Goal: Transaction & Acquisition: Purchase product/service

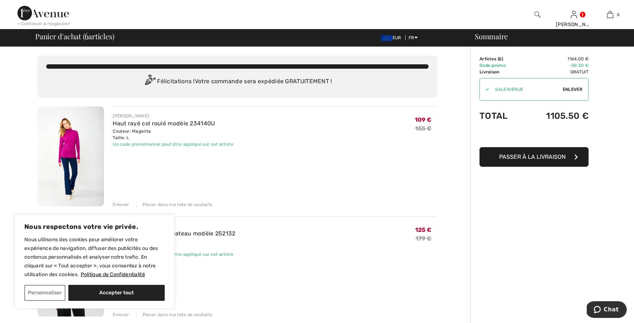
click at [575, 89] on span "Enlever" at bounding box center [573, 89] width 20 height 7
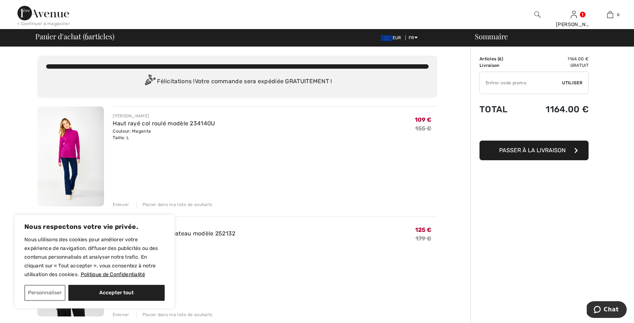
click at [568, 81] on span "Utiliser" at bounding box center [572, 83] width 20 height 7
click at [497, 82] on input "TEXT" at bounding box center [521, 83] width 82 height 22
type input "SALEAVENUE"
click at [574, 82] on span "Utiliser" at bounding box center [572, 83] width 20 height 7
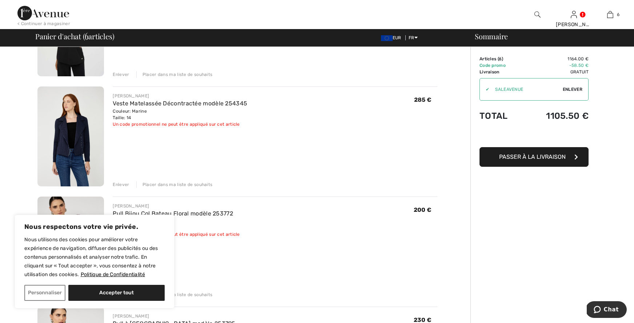
scroll to position [236, 0]
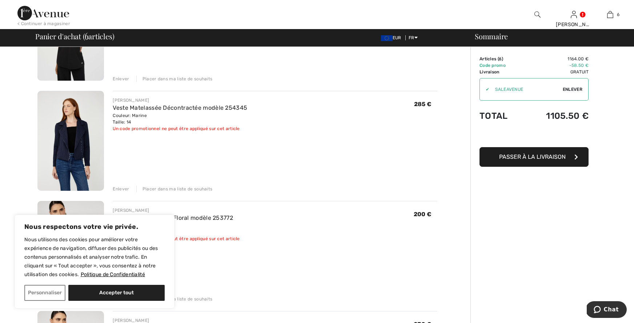
click at [120, 188] on div "Enlever" at bounding box center [121, 189] width 16 height 7
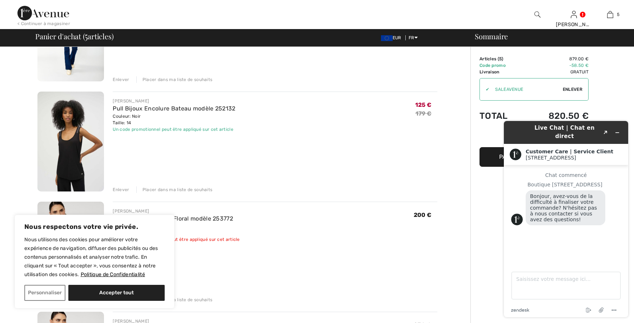
scroll to position [126, 0]
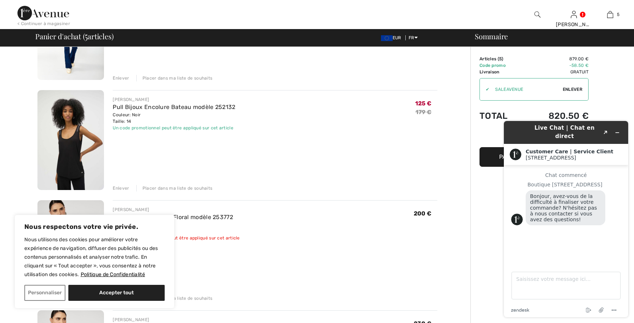
click at [122, 190] on div "Enlever" at bounding box center [121, 188] width 16 height 7
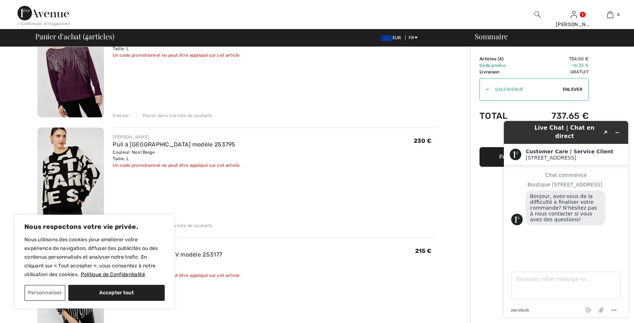
scroll to position [201, 0]
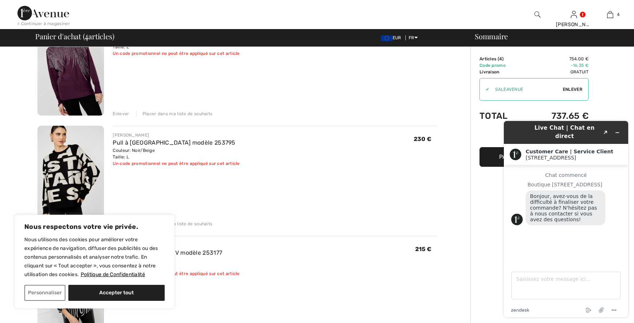
click at [157, 114] on div "Placer dans ma liste de souhaits" at bounding box center [174, 113] width 76 height 7
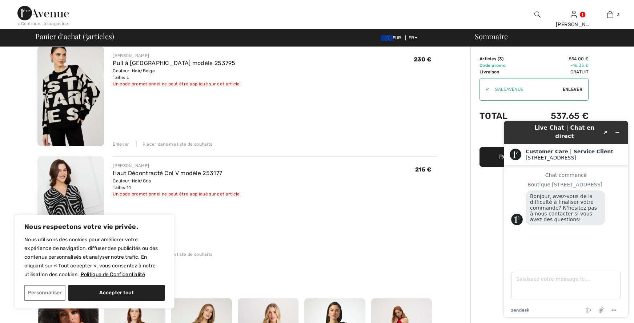
scroll to position [164, 0]
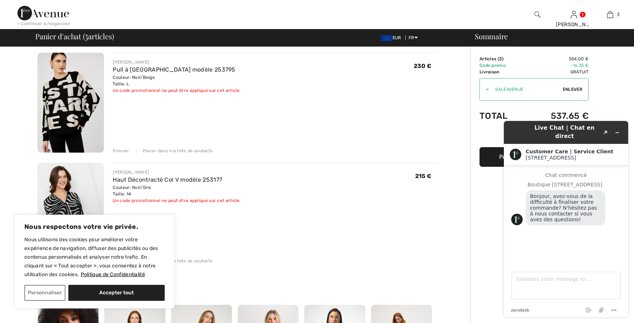
click at [172, 152] on div "Placer dans ma liste de souhaits" at bounding box center [174, 151] width 76 height 7
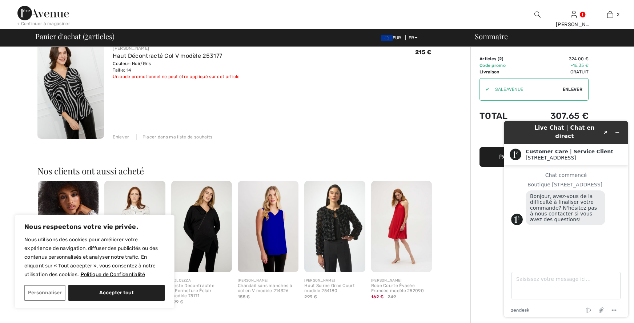
scroll to position [178, 0]
click at [59, 89] on img at bounding box center [70, 89] width 67 height 100
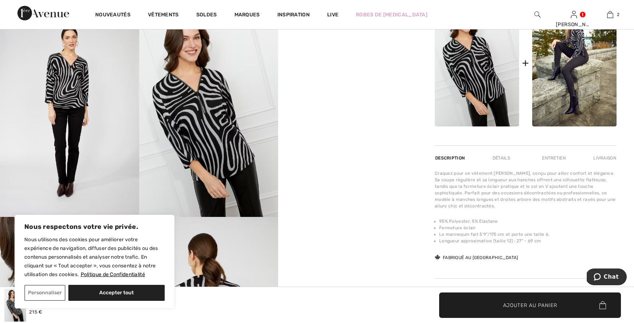
scroll to position [386, 0]
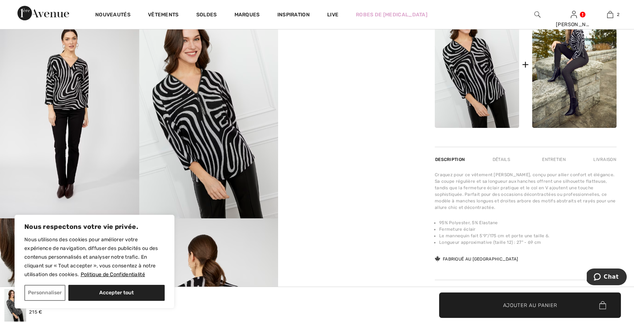
click at [501, 166] on div "Détails" at bounding box center [501, 159] width 30 height 13
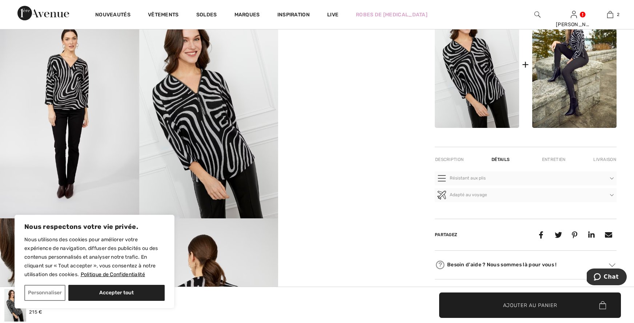
click at [554, 166] on div "Entretien" at bounding box center [554, 159] width 36 height 13
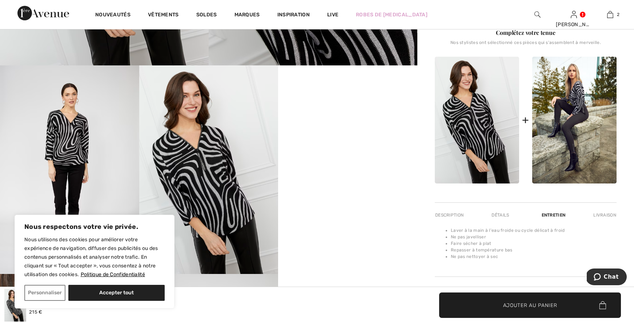
scroll to position [329, 0]
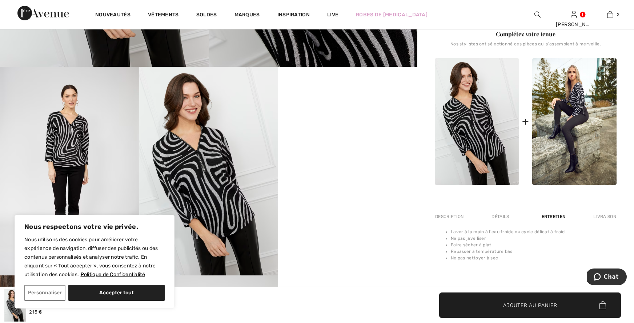
click at [446, 223] on div "Description" at bounding box center [450, 216] width 31 height 13
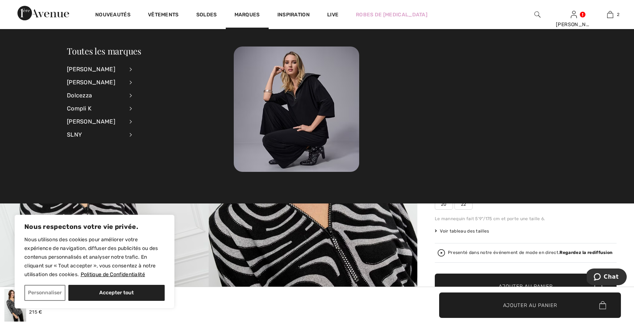
scroll to position [1, 0]
click at [84, 94] on div "Dolcezza" at bounding box center [95, 95] width 57 height 13
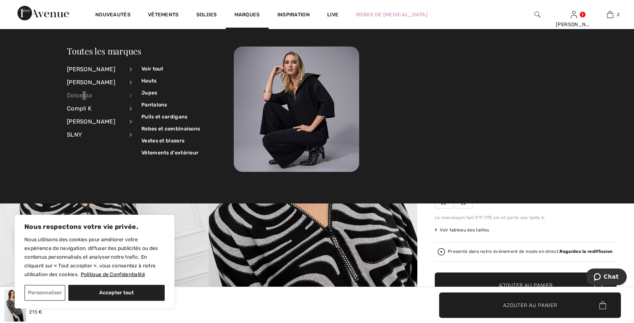
scroll to position [2, 0]
click at [157, 71] on link "Voir tout" at bounding box center [170, 69] width 59 height 12
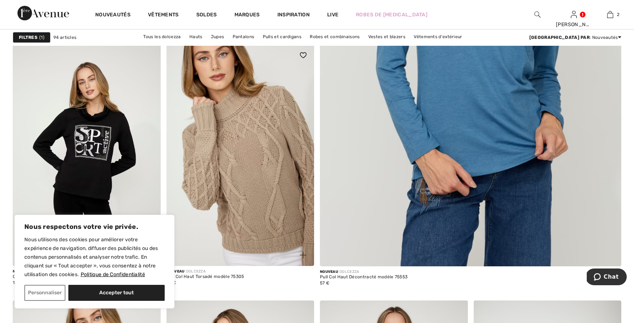
scroll to position [539, 0]
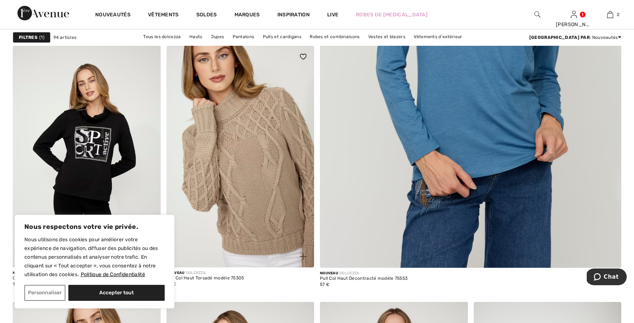
click at [244, 167] on img at bounding box center [240, 157] width 148 height 222
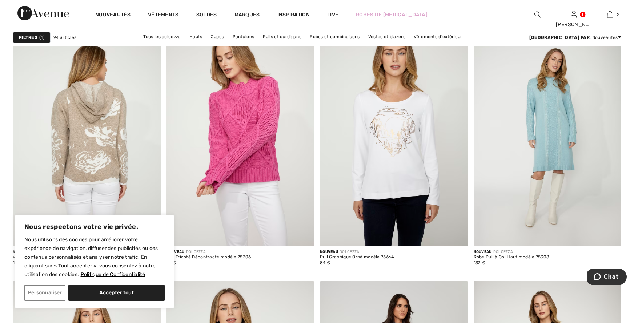
scroll to position [818, 0]
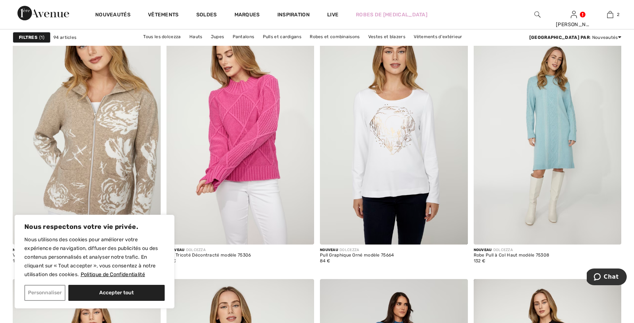
click at [45, 296] on button "Personnaliser" at bounding box center [44, 293] width 41 height 16
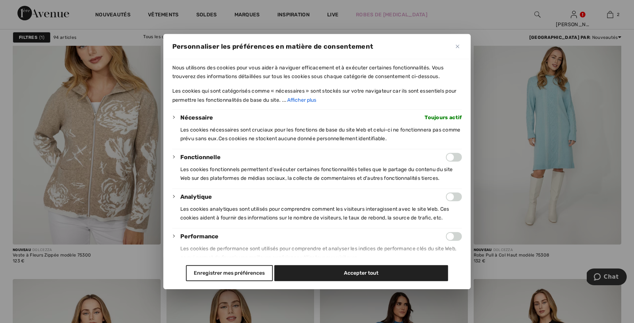
click at [450, 157] on input "Activer Fonctionnelle" at bounding box center [454, 157] width 16 height 9
drag, startPoint x: 459, startPoint y: 158, endPoint x: 452, endPoint y: 160, distance: 6.8
click at [459, 158] on input "Désactiver Fonctionnelle" at bounding box center [454, 157] width 16 height 9
checkbox input "false"
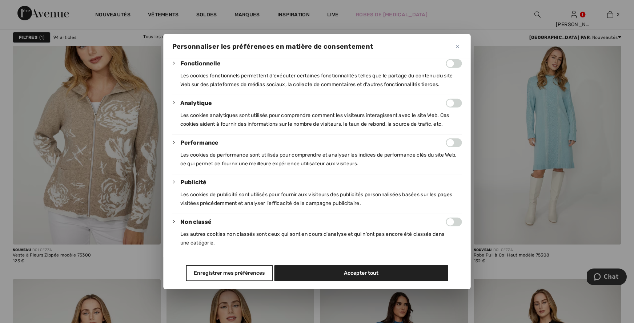
scroll to position [94, 0]
click at [240, 274] on button "Enregistrer mes préférences" at bounding box center [229, 273] width 87 height 16
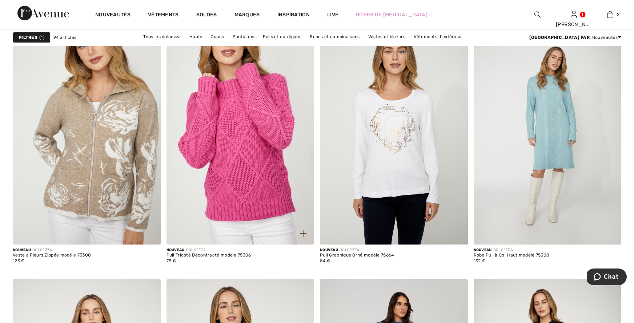
click at [243, 169] on img at bounding box center [240, 134] width 148 height 222
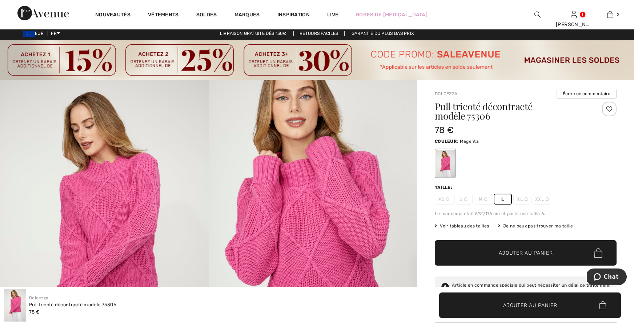
scroll to position [4, 1]
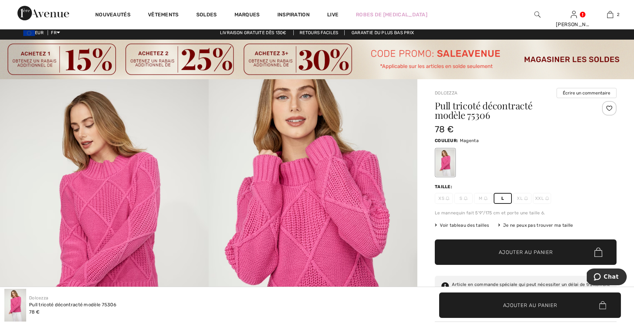
click at [513, 256] on span "Ajouter au panier" at bounding box center [526, 253] width 54 height 8
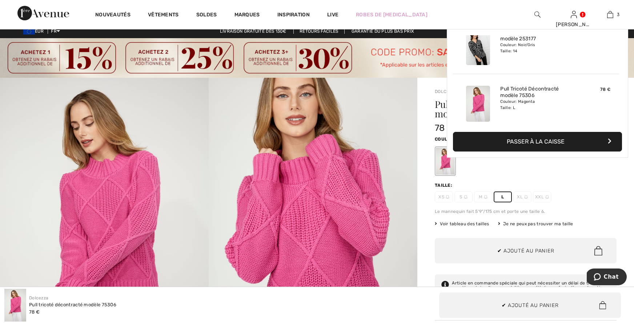
scroll to position [79, 0]
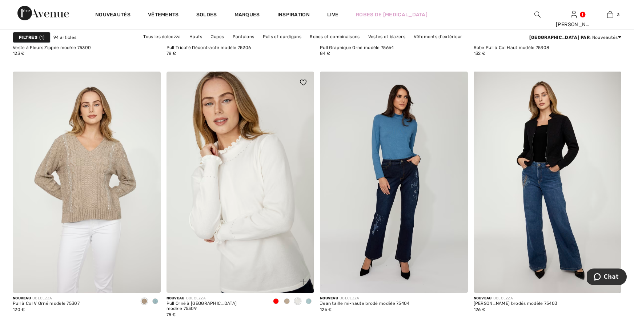
scroll to position [1033, 0]
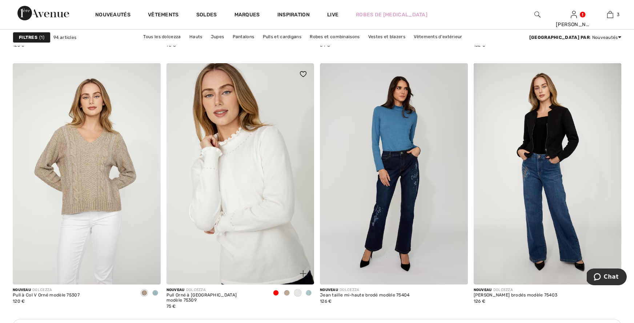
click at [241, 190] on img at bounding box center [240, 174] width 148 height 222
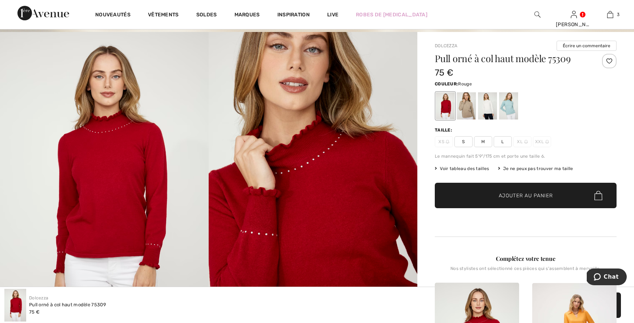
scroll to position [51, 0]
click at [503, 142] on span "L" at bounding box center [502, 141] width 18 height 11
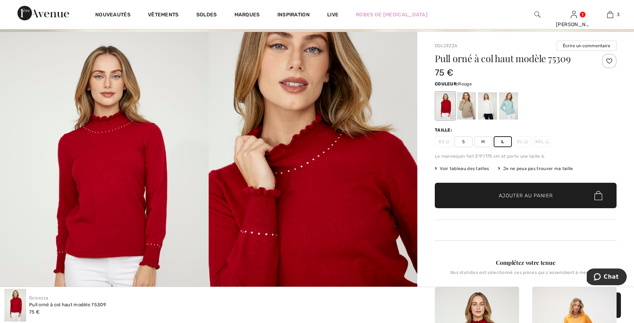
scroll to position [51, 0]
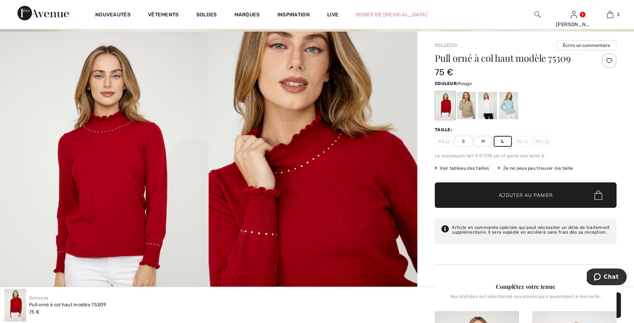
click at [502, 196] on span "Ajouter au panier" at bounding box center [526, 196] width 54 height 8
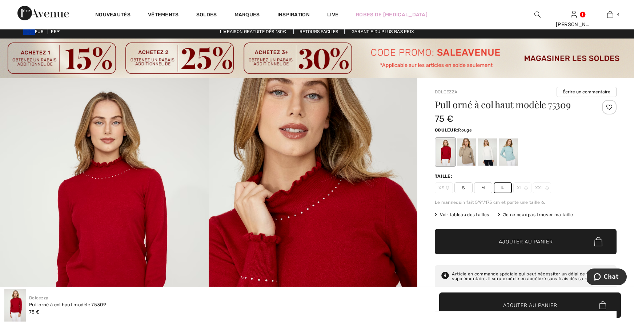
scroll to position [3, 0]
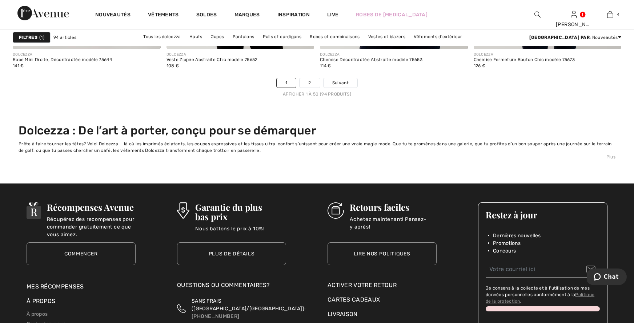
scroll to position [4154, 0]
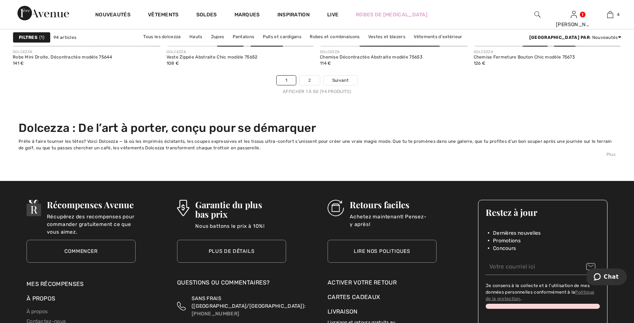
click at [309, 81] on link "2" at bounding box center [309, 80] width 20 height 9
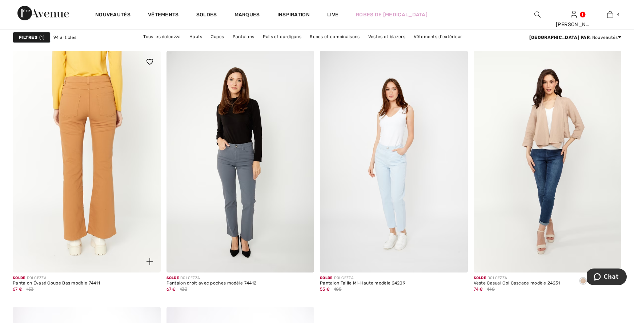
scroll to position [3416, 0]
click at [148, 115] on img at bounding box center [87, 162] width 148 height 222
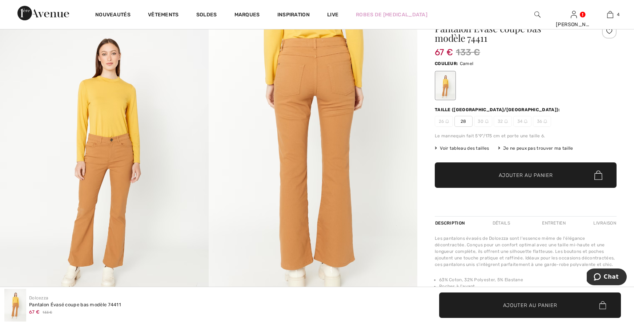
scroll to position [82, 0]
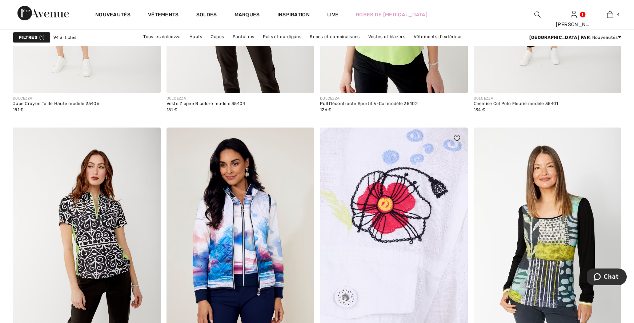
scroll to position [2966, 0]
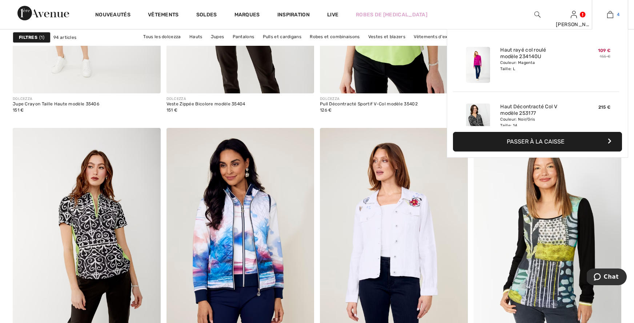
click at [609, 16] on img at bounding box center [610, 14] width 6 height 9
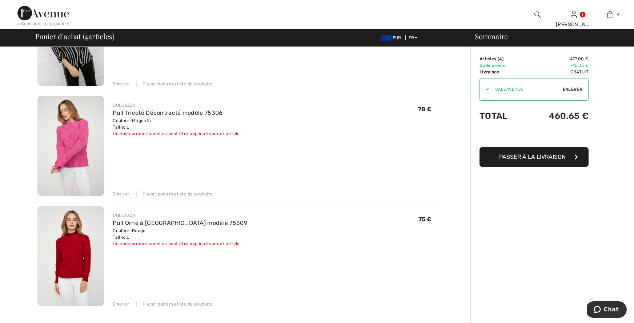
scroll to position [232, 0]
click at [174, 194] on div "Placer dans ma liste de souhaits" at bounding box center [174, 193] width 76 height 7
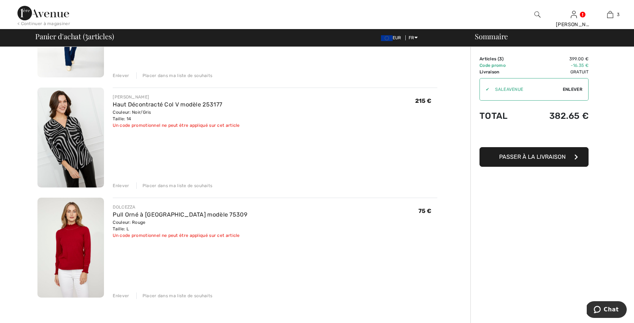
scroll to position [130, 0]
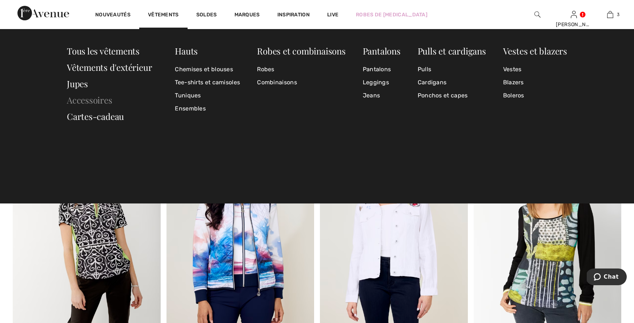
click at [90, 102] on link "Accessoires" at bounding box center [89, 100] width 45 height 12
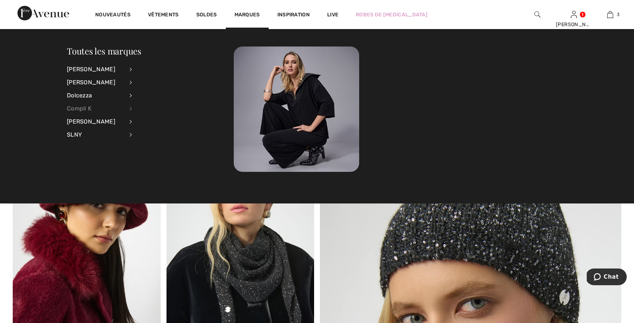
click at [75, 109] on div "Compli K" at bounding box center [95, 108] width 57 height 13
click at [145, 67] on link "Voir tout" at bounding box center [170, 69] width 59 height 12
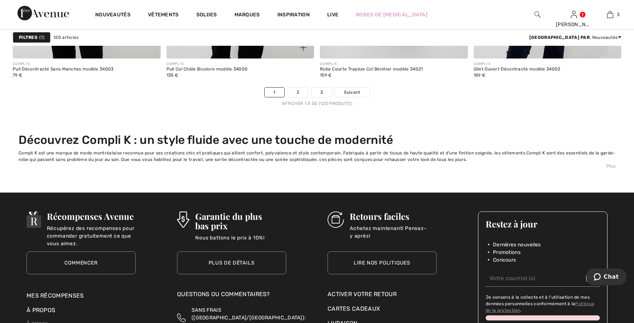
scroll to position [3944, 0]
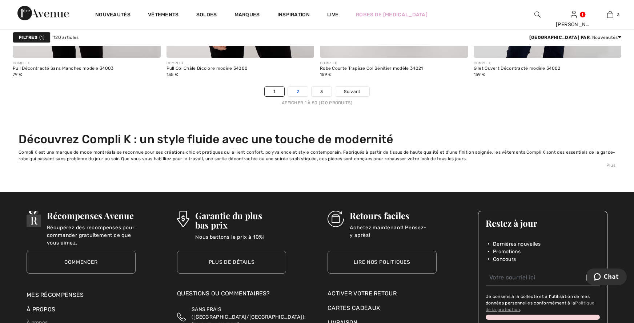
click at [298, 93] on link "2" at bounding box center [298, 91] width 20 height 9
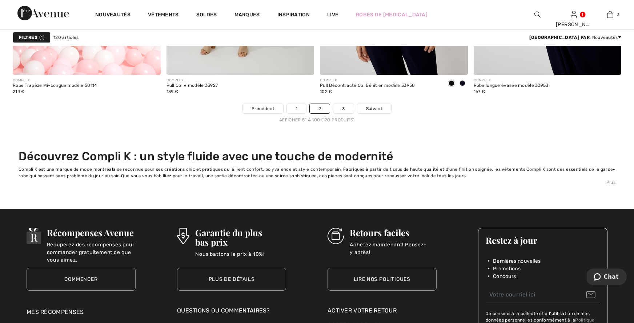
scroll to position [3916, 0]
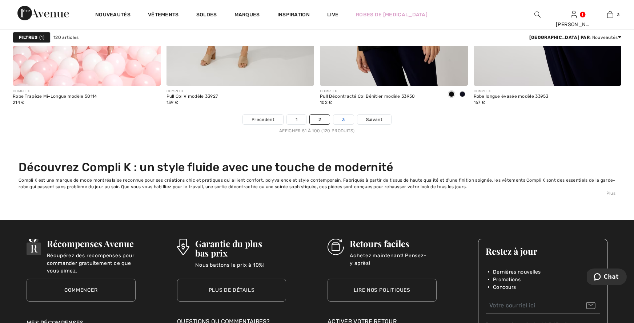
click at [347, 121] on link "3" at bounding box center [343, 119] width 20 height 9
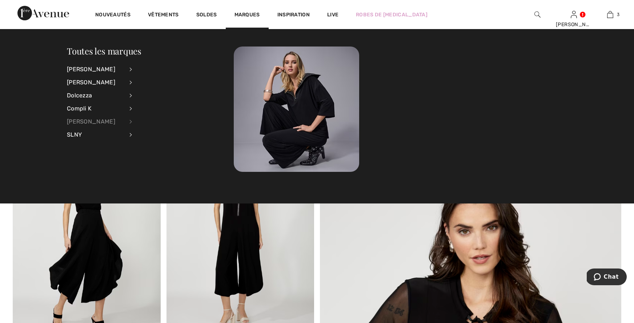
click at [82, 122] on div "[PERSON_NAME]" at bounding box center [95, 121] width 57 height 13
click at [155, 69] on link "Voir tout" at bounding box center [170, 69] width 59 height 12
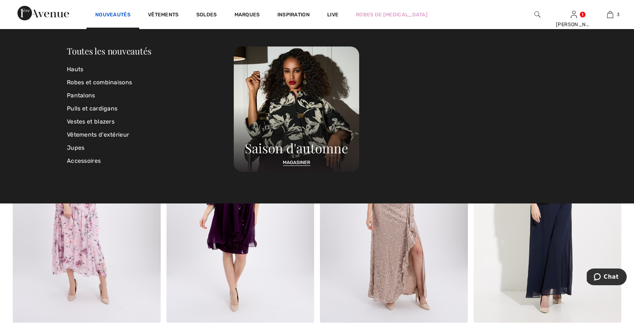
scroll to position [3651, 0]
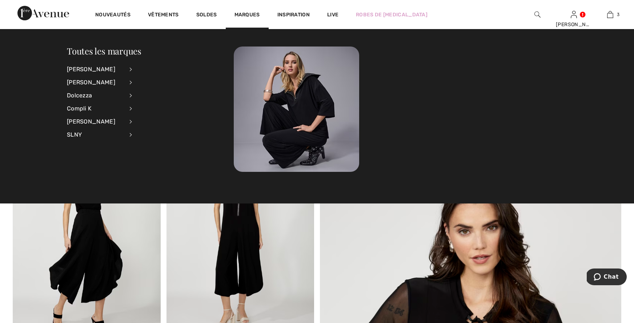
click at [129, 137] on li "SLNY Voir tout Robes et combinaisons" at bounding box center [104, 134] width 74 height 13
click at [73, 134] on div "SLNY" at bounding box center [95, 134] width 57 height 13
click at [157, 66] on link "Voir tout" at bounding box center [170, 69] width 59 height 12
